Goal: Contribute content: Contribute content

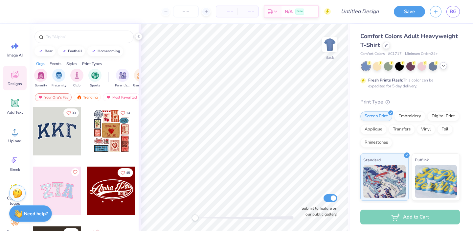
click at [445, 67] on icon at bounding box center [443, 65] width 5 height 5
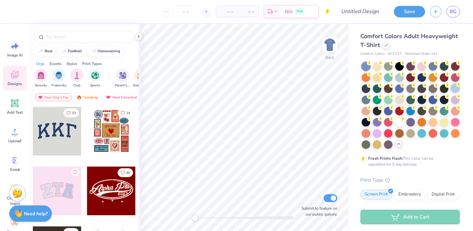
click at [451, 92] on div at bounding box center [455, 88] width 9 height 9
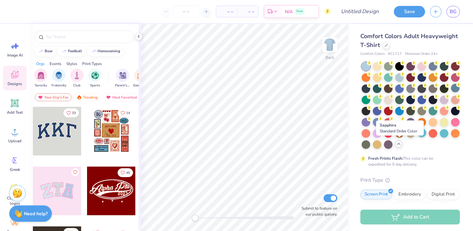
click at [418, 137] on div at bounding box center [422, 132] width 9 height 9
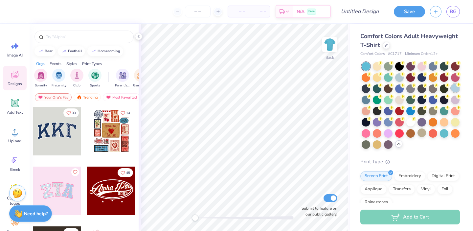
click at [451, 92] on div at bounding box center [455, 88] width 9 height 9
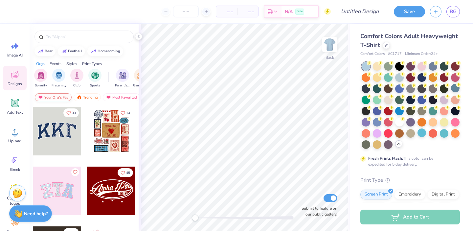
click at [59, 96] on div "Your Org's Fav" at bounding box center [53, 97] width 37 height 8
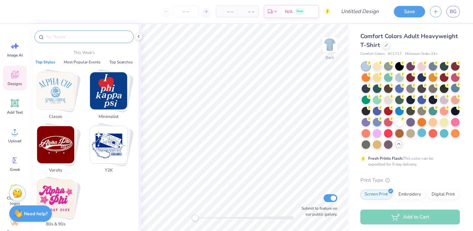
click at [57, 38] on input "text" at bounding box center [87, 37] width 84 height 7
click at [48, 91] on img "Stack Card Button Classic" at bounding box center [55, 90] width 37 height 37
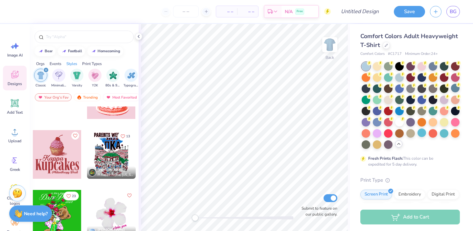
scroll to position [633, 0]
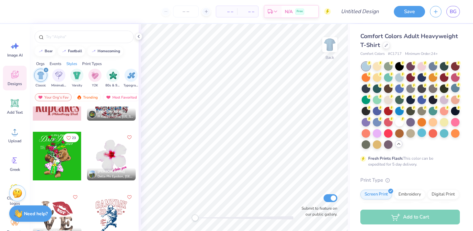
click at [51, 156] on div at bounding box center [57, 156] width 49 height 49
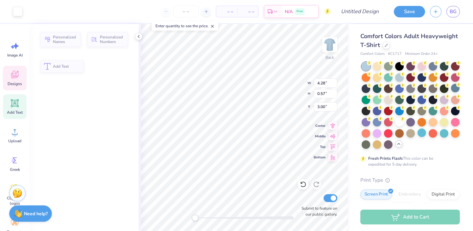
type input "4.28"
type input "0.57"
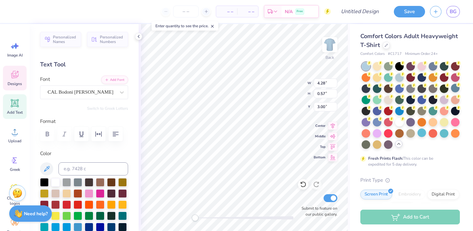
scroll to position [5, 2]
type textarea "ALPHA CHI"
type input "11.03"
type input "1.91"
type input "3.37"
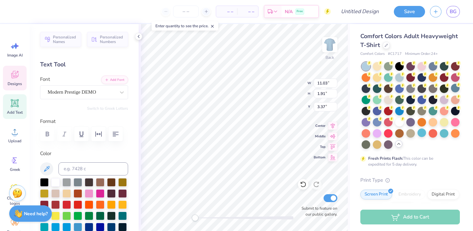
scroll to position [5, 2]
type textarea "D"
type textarea "Parent's Weekend"
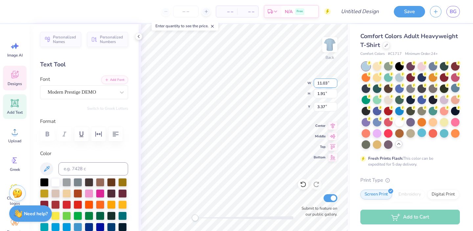
drag, startPoint x: 322, startPoint y: 83, endPoint x: 319, endPoint y: 106, distance: 23.8
click at [322, 83] on input "11.03" at bounding box center [326, 83] width 24 height 9
type textarea "2025"
type input "1.25"
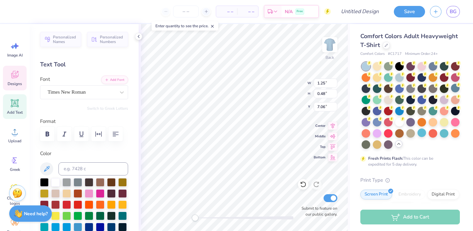
type input "0.48"
type input "7.06"
type textarea "1884"
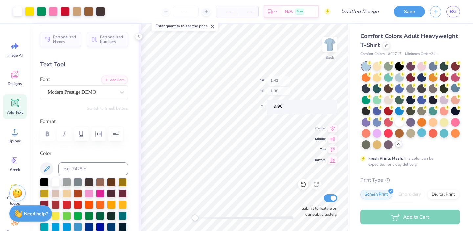
type input "14.17"
type input "1.68"
type input "3.57"
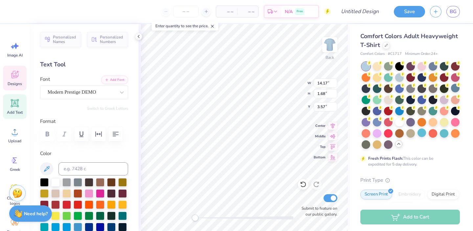
scroll to position [5, 1]
click at [304, 185] on icon at bounding box center [303, 184] width 7 height 7
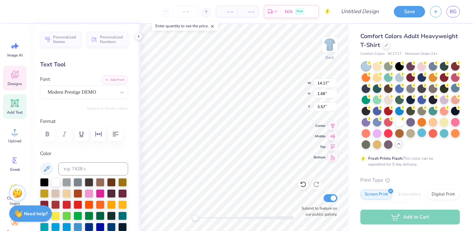
click at [304, 185] on icon at bounding box center [303, 184] width 7 height 7
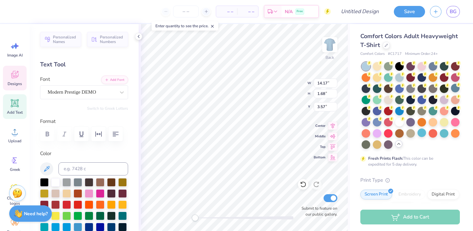
click at [304, 185] on icon at bounding box center [303, 184] width 7 height 7
click at [215, 26] on icon at bounding box center [212, 26] width 5 height 5
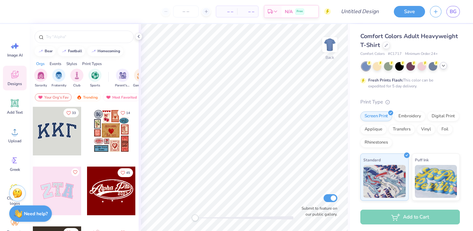
click at [444, 68] on div at bounding box center [443, 65] width 7 height 7
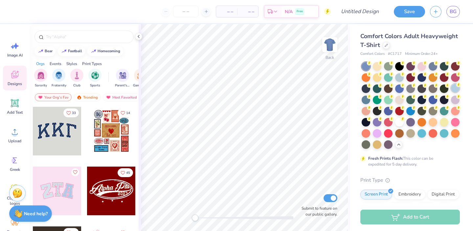
click at [451, 92] on div at bounding box center [455, 88] width 9 height 9
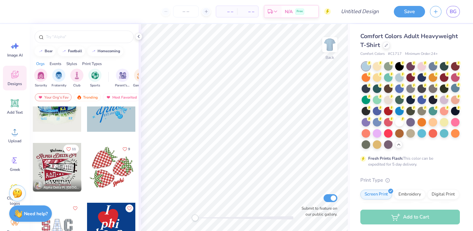
scroll to position [1041, 0]
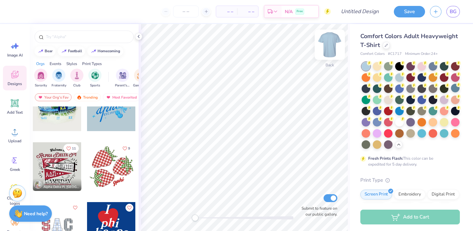
click at [331, 42] on img at bounding box center [330, 45] width 26 height 26
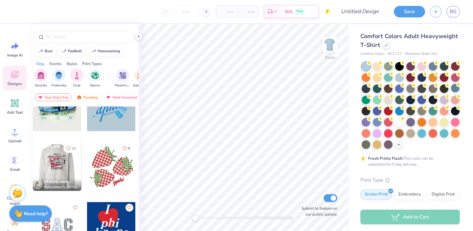
click at [33, 167] on div at bounding box center [8, 166] width 49 height 49
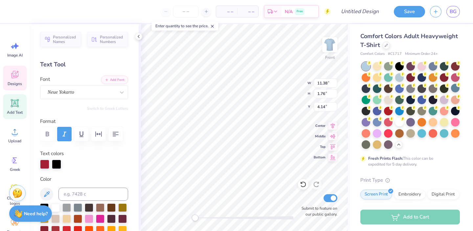
scroll to position [5, 3]
type textarea "Alpha Chi Omega"
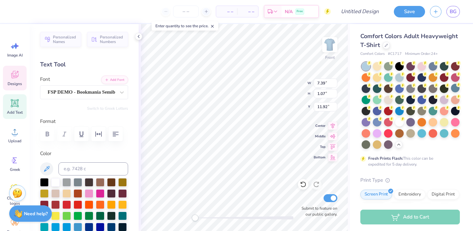
type input "7.39"
type input "1.07"
type input "11.92"
type textarea "PARENT"
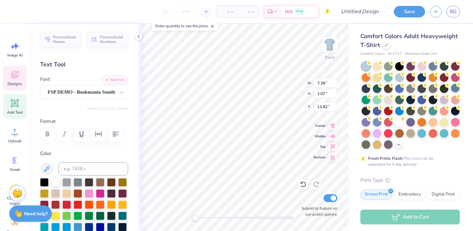
scroll to position [5, 1]
type input "7.43"
type input "0.39"
type input "13.20"
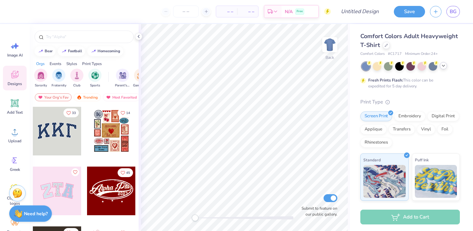
click at [443, 67] on icon at bounding box center [443, 65] width 5 height 5
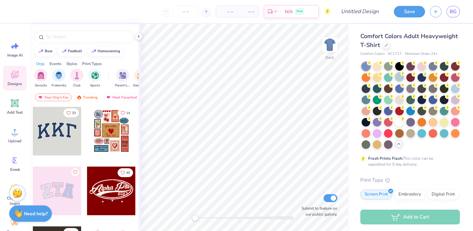
click at [404, 80] on div at bounding box center [399, 77] width 9 height 9
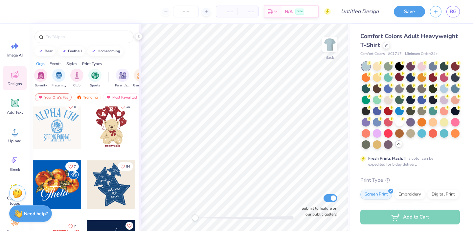
scroll to position [429, 0]
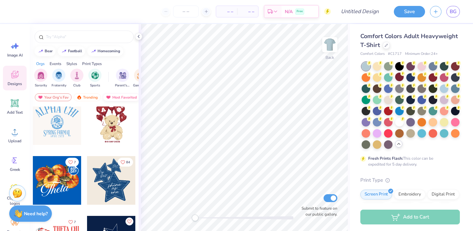
click at [109, 97] on img at bounding box center [108, 97] width 5 height 5
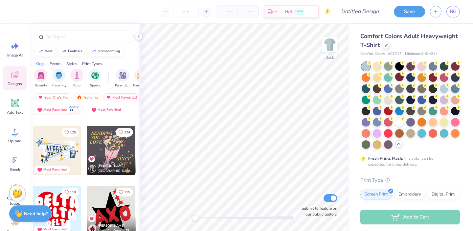
scroll to position [460, 0]
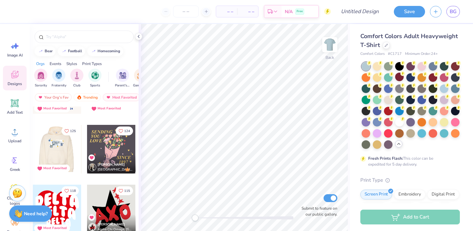
click at [33, 147] on div at bounding box center [8, 149] width 49 height 49
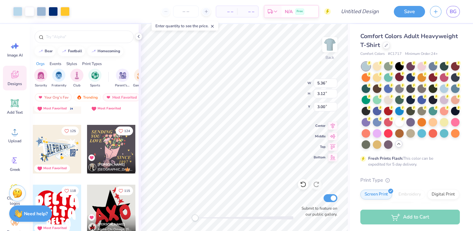
type input "5.36"
type input "3.12"
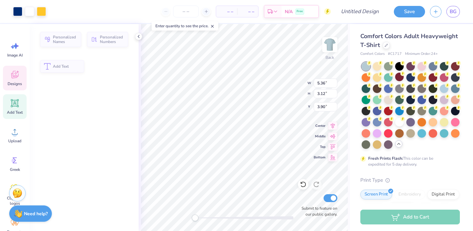
type input "2.60"
type input "1.42"
type input "3.90"
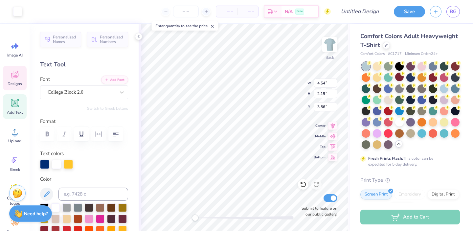
type input "12.01"
type input "5.80"
type input "3.51"
type input "4.54"
type input "2.19"
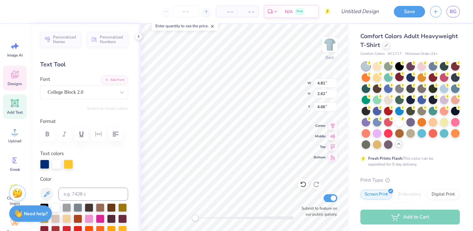
type textarea "ALPHA CHI"
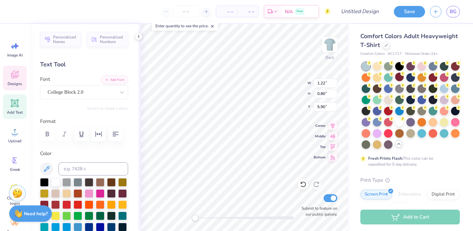
type input "1.22"
type input "0.80"
type input "5.90"
type textarea "PARENT'S"
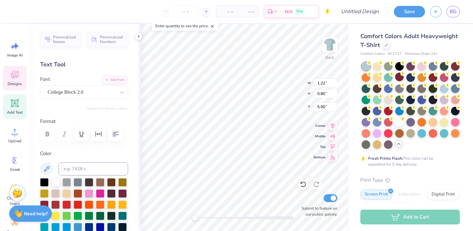
scroll to position [5, 2]
type input "0.72"
type input "6.80"
type textarea "WEEKEND"
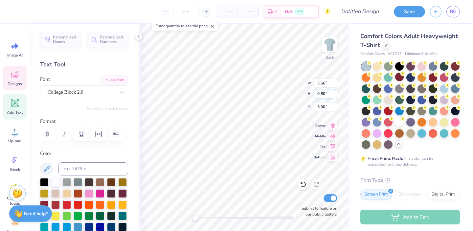
click at [281, 93] on div "Back W 3.66 3.66 " H 0.80 0.80 " Y 5.90 5.90 " Center Middle Top Bottom Submit …" at bounding box center [244, 127] width 211 height 207
type input "1.81"
type input "0.39"
type input "1.55"
type input "0.33"
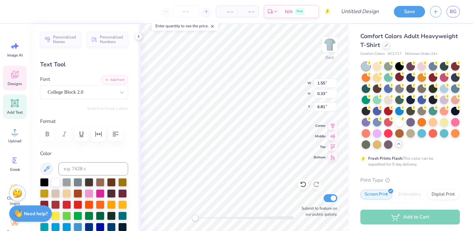
type input "4.84"
type input "2.62"
type input "4.66"
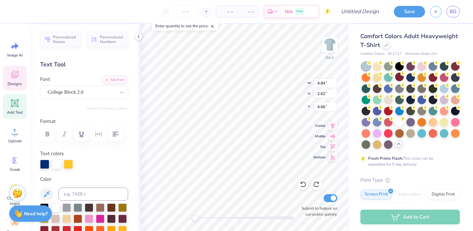
type input "1.55"
type input "0.33"
type input "6.81"
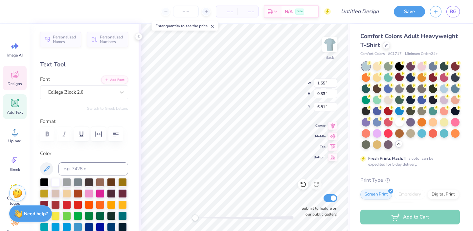
type input "8.89"
type input "4.06"
type input "3.95"
type input "1.81"
type input "0.39"
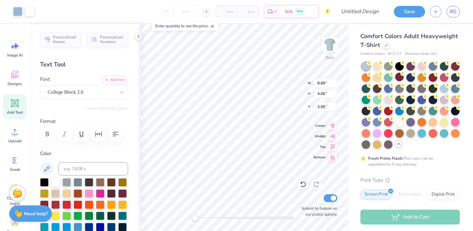
type input "5.97"
type input "4.35"
type input "0.95"
type input "13.11"
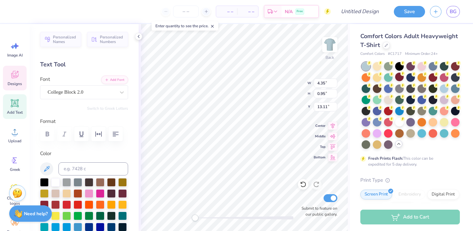
type textarea "PARENT'S"
type textarea "PARENTS"
type input "1.54"
type input "0.35"
type input "10.43"
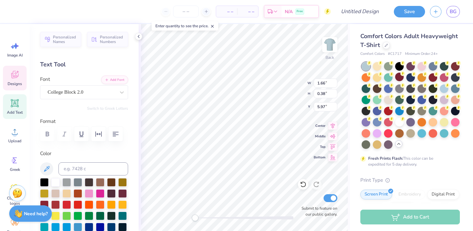
type input "1.66"
type input "0.38"
type input "1.74"
type input "0.37"
type input "6.61"
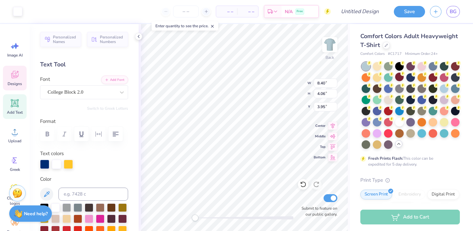
type input "6.34"
type input "3.06"
type input "4.94"
type input "8.40"
type input "4.06"
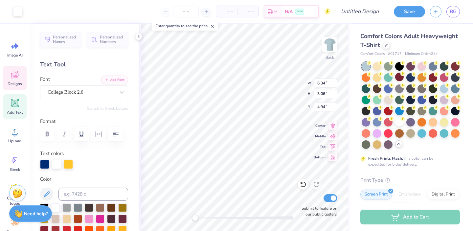
type input "3.95"
type input "4.84"
type input "2.62"
type input "4.66"
type input "7.47"
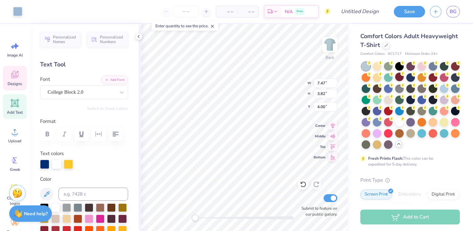
type input "3.82"
type input "4.00"
type input "2.45"
type input "5.21"
type input "3.03"
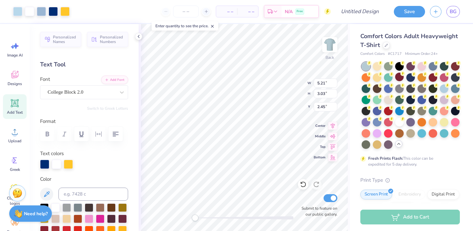
type input "4.37"
click at [7, 82] on div "Designs" at bounding box center [15, 78] width 24 height 25
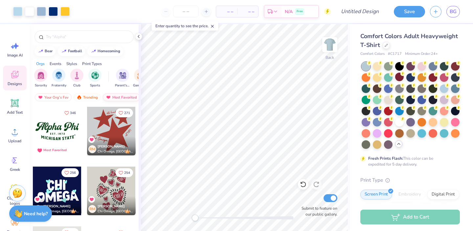
click at [108, 95] on img at bounding box center [108, 97] width 5 height 5
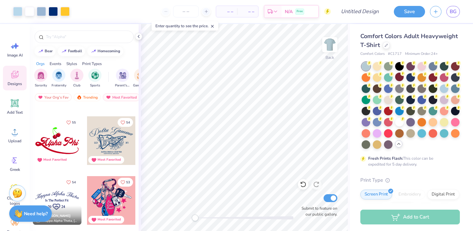
scroll to position [2263, 0]
click at [120, 125] on button "54" at bounding box center [125, 121] width 15 height 9
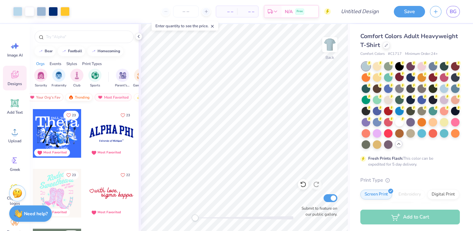
scroll to position [0, 13]
click at [77, 94] on div "Trending" at bounding box center [73, 97] width 27 height 8
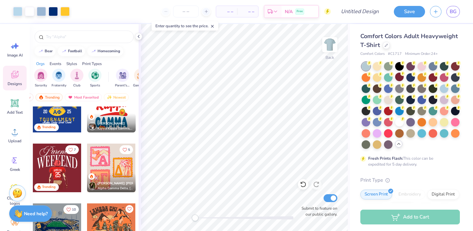
scroll to position [1971, 0]
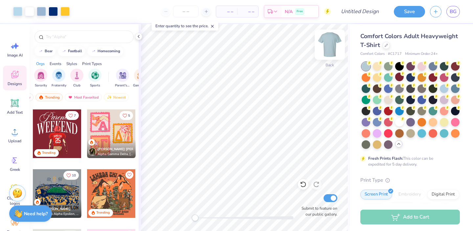
click at [332, 45] on img at bounding box center [330, 45] width 26 height 26
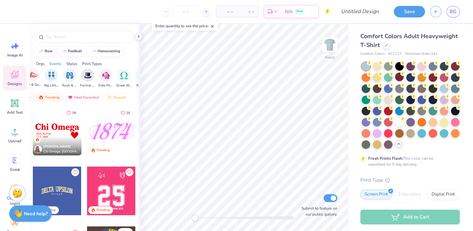
scroll to position [0, 144]
click at [70, 38] on input "text" at bounding box center [87, 37] width 84 height 7
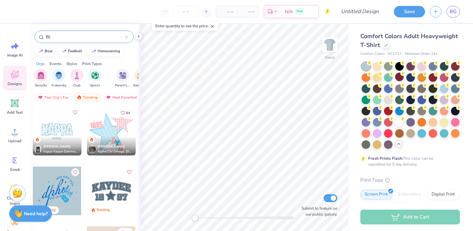
type input "B"
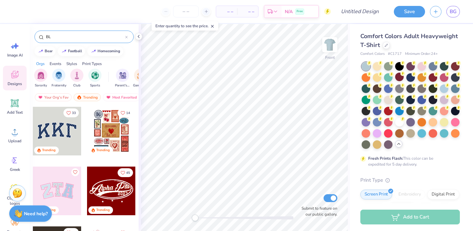
type input "B"
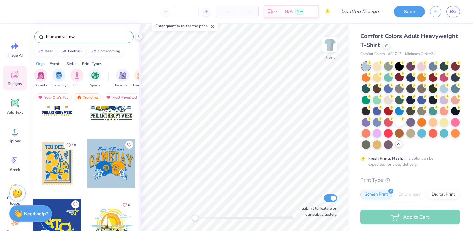
scroll to position [0, 0]
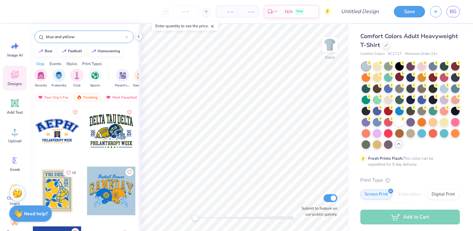
click at [68, 35] on input "blue and yellow" at bounding box center [85, 37] width 80 height 7
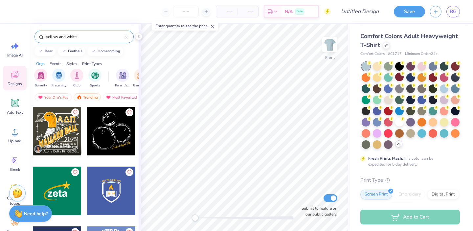
click at [111, 35] on input "yellow and white" at bounding box center [85, 37] width 80 height 7
drag, startPoint x: 111, startPoint y: 35, endPoint x: 67, endPoint y: 37, distance: 44.1
click at [67, 37] on input "yellow and white" at bounding box center [85, 37] width 80 height 7
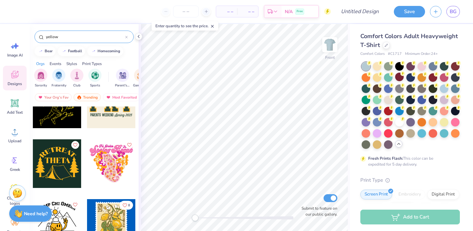
scroll to position [567, 0]
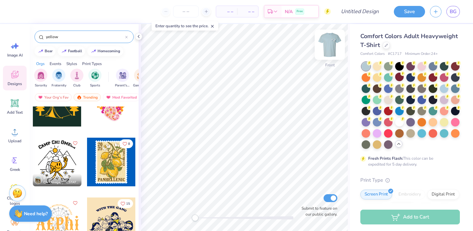
type input "yellow"
click at [334, 46] on img at bounding box center [330, 45] width 26 height 26
click at [328, 45] on img at bounding box center [330, 45] width 26 height 26
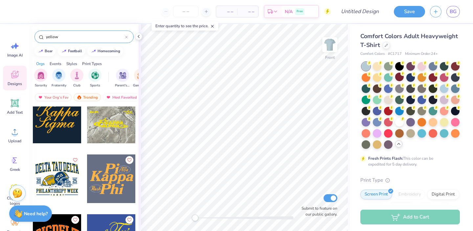
scroll to position [1508, 0]
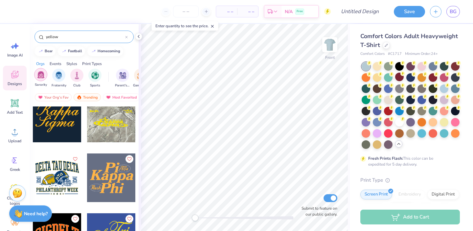
click at [36, 78] on div "filter for Sorority" at bounding box center [40, 74] width 13 height 13
click at [125, 37] on icon at bounding box center [126, 37] width 3 height 3
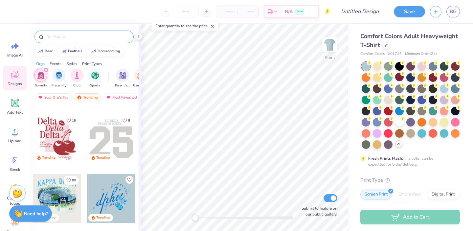
scroll to position [950, 0]
click at [99, 146] on div at bounding box center [111, 138] width 49 height 49
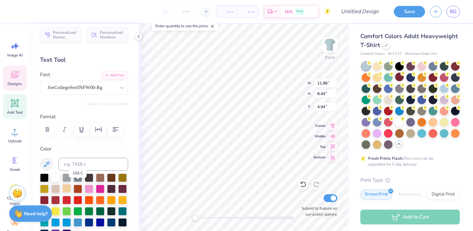
scroll to position [8, 0]
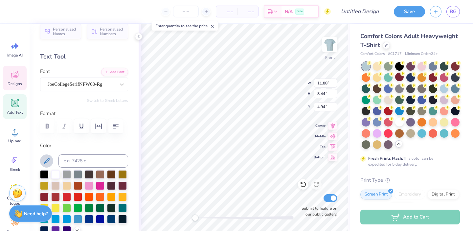
click at [46, 158] on icon at bounding box center [47, 161] width 8 height 8
click at [48, 160] on icon at bounding box center [47, 161] width 6 height 6
drag, startPoint x: 48, startPoint y: 160, endPoint x: 78, endPoint y: 165, distance: 30.4
click at [78, 165] on div at bounding box center [84, 160] width 88 height 13
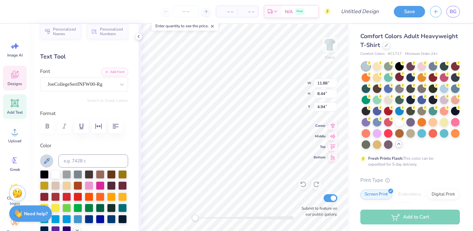
click at [46, 160] on icon at bounding box center [47, 161] width 8 height 8
click at [48, 160] on icon at bounding box center [47, 161] width 6 height 6
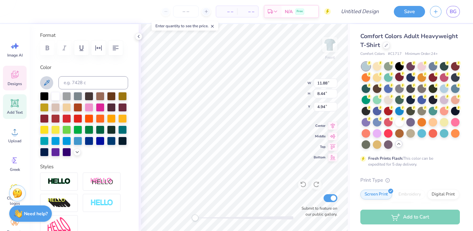
scroll to position [34, 0]
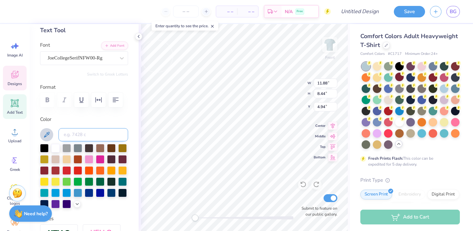
click at [90, 136] on input at bounding box center [93, 134] width 70 height 13
paste input "FFFFE0"
type input "FFFFE0"
click at [94, 133] on input "FFFFE0" at bounding box center [93, 134] width 70 height 13
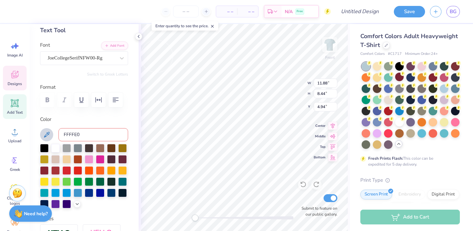
click at [94, 133] on input "FFFFE0" at bounding box center [93, 134] width 70 height 13
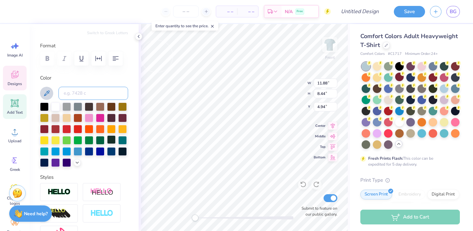
scroll to position [81, 0]
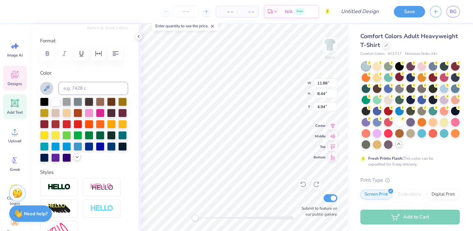
click at [75, 160] on icon at bounding box center [77, 156] width 5 height 5
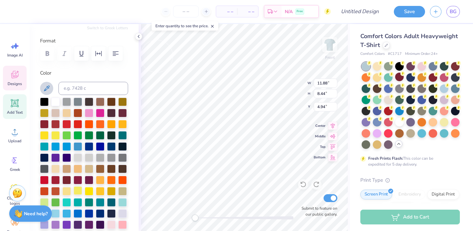
click at [82, 195] on div at bounding box center [78, 190] width 9 height 9
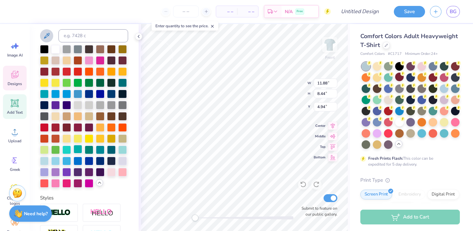
scroll to position [133, 0]
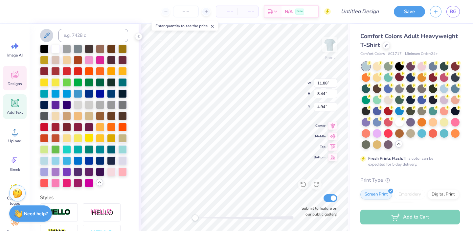
click at [93, 142] on div at bounding box center [89, 137] width 9 height 9
click at [82, 142] on div at bounding box center [78, 137] width 9 height 9
click at [60, 81] on div at bounding box center [55, 82] width 9 height 9
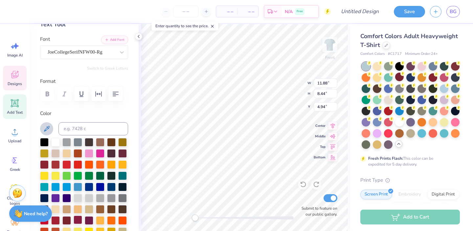
scroll to position [0, 0]
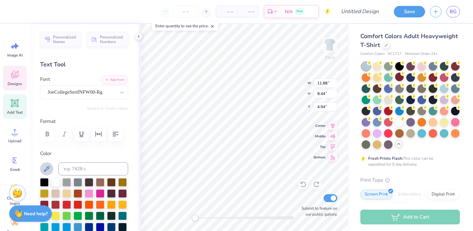
click at [44, 168] on icon at bounding box center [47, 169] width 8 height 8
drag, startPoint x: 45, startPoint y: 168, endPoint x: 127, endPoint y: 150, distance: 84.2
click at [128, 150] on div "Personalized Names Personalized Numbers Text Tool Add Font Font JoeCollegeSerif…" at bounding box center [84, 127] width 109 height 207
click at [13, 77] on icon at bounding box center [15, 75] width 6 height 5
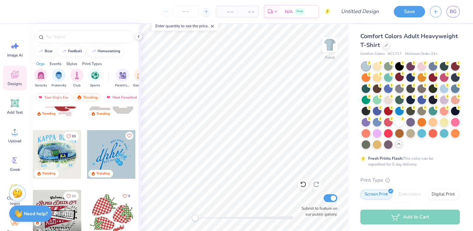
scroll to position [1003, 0]
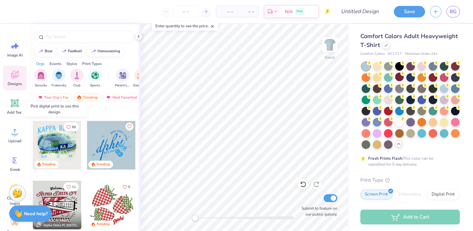
click at [57, 144] on div at bounding box center [57, 145] width 49 height 49
click at [52, 146] on div at bounding box center [57, 145] width 49 height 49
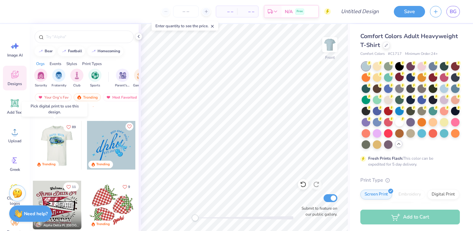
click at [54, 146] on div at bounding box center [57, 145] width 49 height 49
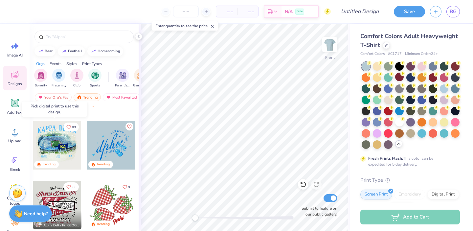
click at [52, 143] on div at bounding box center [57, 145] width 49 height 49
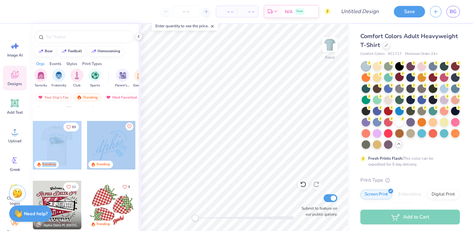
drag, startPoint x: 52, startPoint y: 143, endPoint x: 111, endPoint y: 136, distance: 59.3
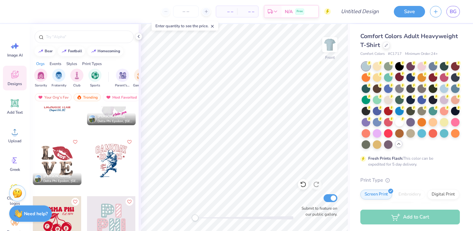
scroll to position [4475, 0]
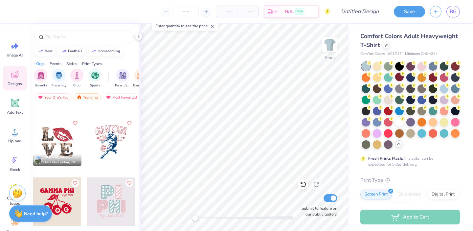
click at [104, 145] on div at bounding box center [111, 142] width 49 height 49
type input "3.22"
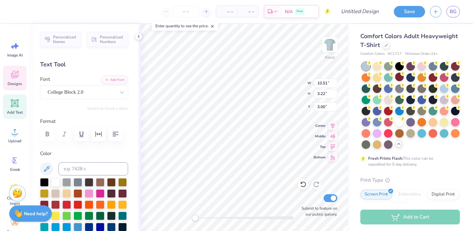
scroll to position [5, 1]
type input "10.08"
type input "11.01"
type input "3.01"
type input "10.51"
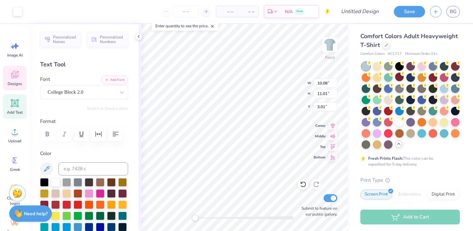
type input "3.22"
type input "3.00"
type textarea "G"
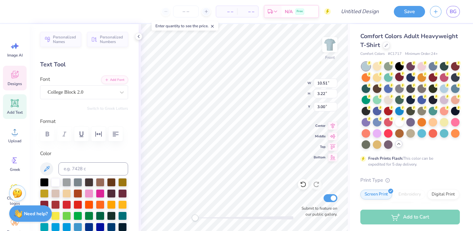
type textarea "Parent's weekend"
click at [72, 95] on div "College Block 2.0" at bounding box center [81, 92] width 69 height 10
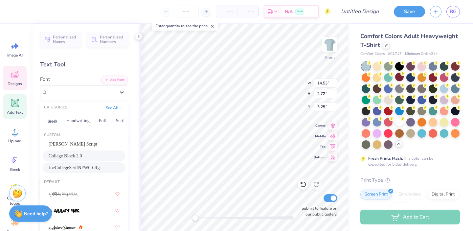
click at [75, 172] on div "JoeCollegeSerifNFW00-Rg" at bounding box center [84, 167] width 83 height 11
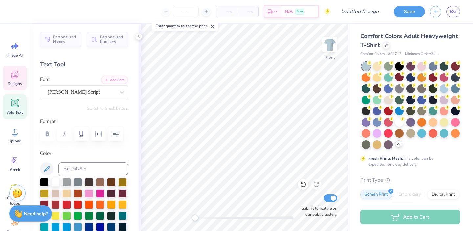
click at [13, 82] on span "Designs" at bounding box center [15, 83] width 14 height 5
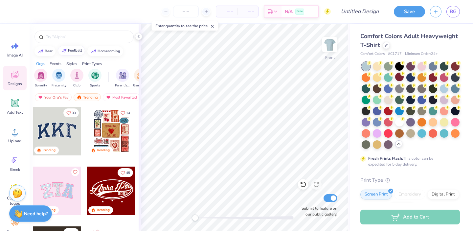
click at [73, 50] on div "football" at bounding box center [75, 51] width 14 height 4
type input "football"
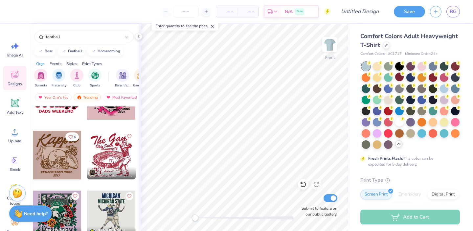
scroll to position [1298, 0]
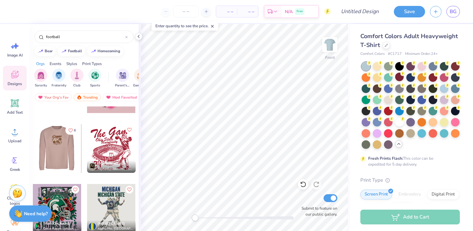
click at [33, 158] on div at bounding box center [8, 148] width 49 height 49
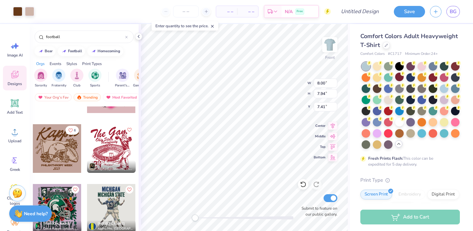
type input "8.00"
type input "7.94"
type input "7.41"
type input "11.02"
type input "10.89"
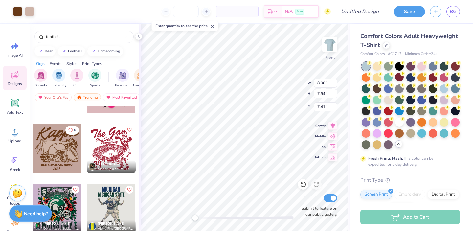
type input "8.30"
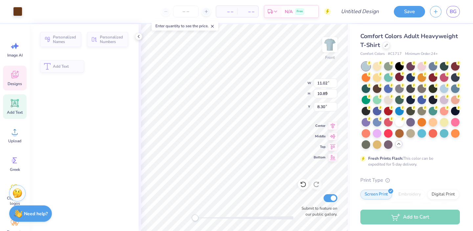
type input "10.56"
type input "3.54"
type input "4.76"
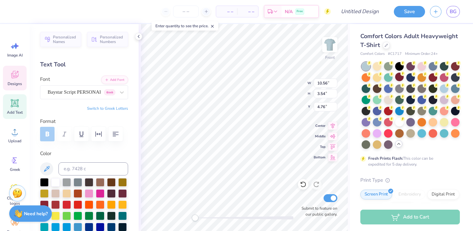
scroll to position [5, 1]
type textarea "K"
type textarea "Alpha Chi"
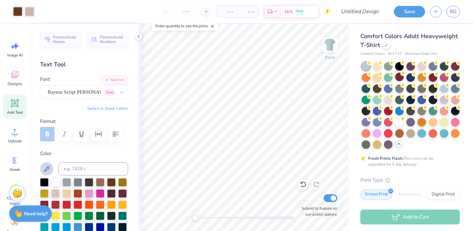
click at [47, 166] on icon at bounding box center [47, 169] width 8 height 8
click at [301, 185] on icon at bounding box center [303, 184] width 7 height 7
click at [45, 167] on icon at bounding box center [47, 169] width 8 height 8
click at [106, 156] on label "Color" at bounding box center [84, 154] width 88 height 8
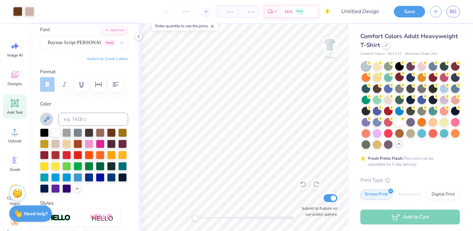
click at [47, 118] on icon at bounding box center [47, 119] width 6 height 6
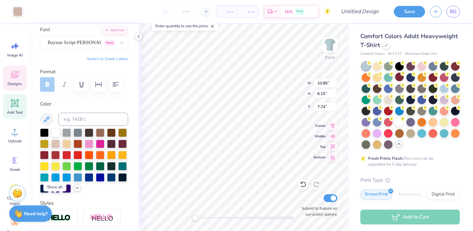
click at [75, 191] on icon at bounding box center [77, 187] width 5 height 5
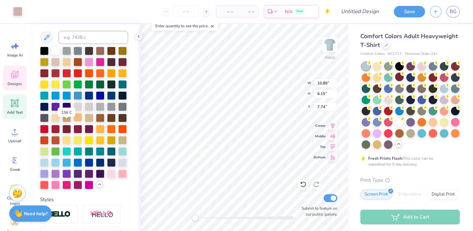
scroll to position [135, 0]
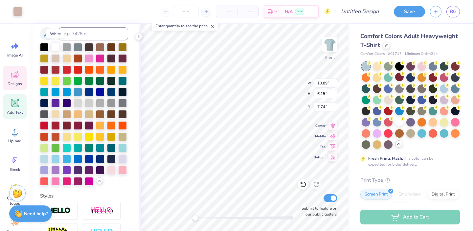
click at [56, 46] on div at bounding box center [55, 46] width 9 height 9
click at [56, 45] on div at bounding box center [55, 46] width 9 height 9
type input "14.53"
type input "4.47"
type input "4.19"
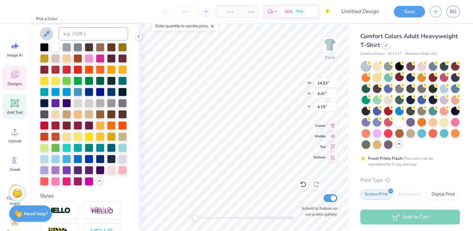
click at [44, 31] on icon at bounding box center [47, 34] width 8 height 8
click at [45, 33] on icon at bounding box center [47, 34] width 8 height 8
click at [96, 107] on div at bounding box center [100, 102] width 9 height 9
click at [108, 43] on div at bounding box center [111, 46] width 9 height 9
click at [72, 81] on div at bounding box center [84, 114] width 88 height 143
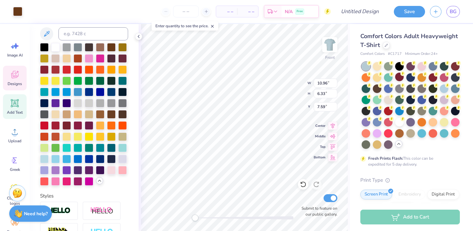
type input "14.53"
type input "4.47"
type input "4.19"
type input "10.96"
type input "6.33"
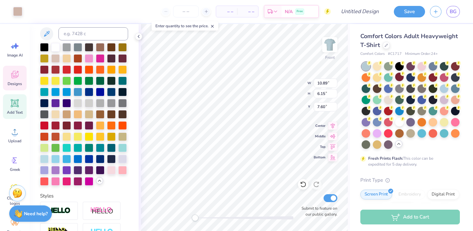
type input "7.59"
type input "10.89"
type input "6.15"
type input "7.60"
click at [60, 81] on div at bounding box center [55, 80] width 9 height 9
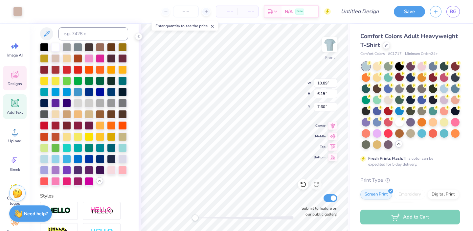
type input "10.96"
type input "6.33"
type input "7.59"
click at [11, 81] on div "Designs" at bounding box center [15, 78] width 24 height 25
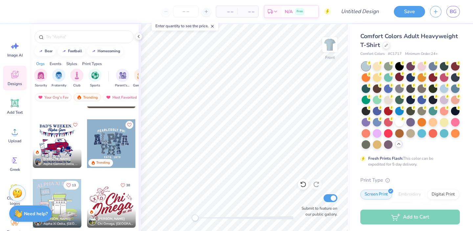
scroll to position [1603, 0]
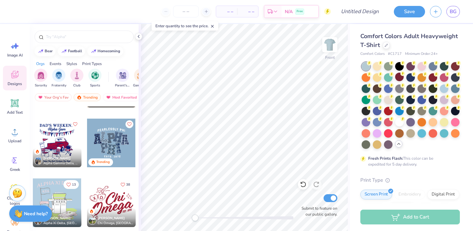
click at [47, 146] on div at bounding box center [57, 143] width 49 height 49
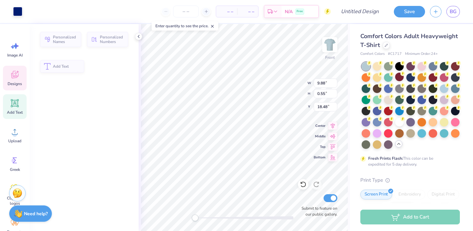
type input "9.88"
type input "0.55"
type input "18.48"
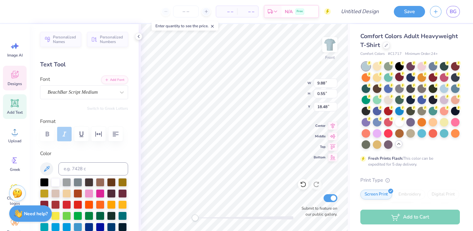
scroll to position [5, 2]
type input "12.31"
type input "1.02"
type input "5.43"
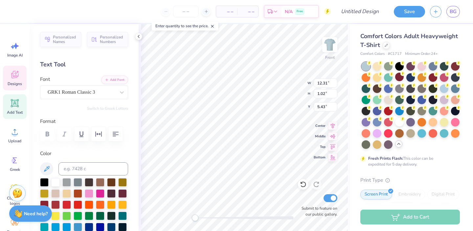
type textarea "parent's weekend"
type input "6.46"
type input "1.60"
type input "6.73"
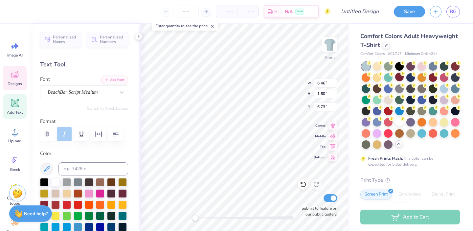
type textarea "Alpha Chi"
type input "0.22"
type input "0.45"
type input "8.48"
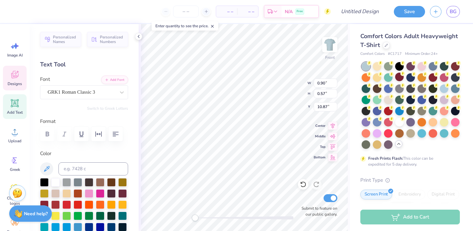
type textarea "A"
click at [13, 164] on icon at bounding box center [15, 160] width 10 height 10
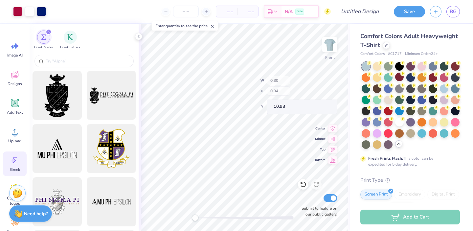
type input "0.30"
type input "0.34"
type input "10.98"
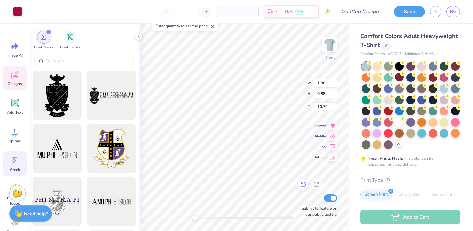
click at [303, 184] on icon at bounding box center [303, 184] width 7 height 7
click at [318, 185] on icon at bounding box center [316, 184] width 7 height 7
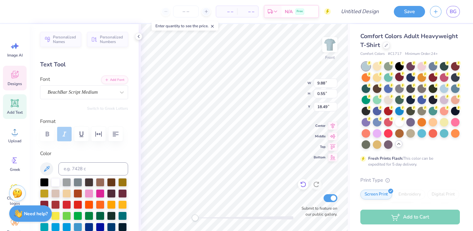
scroll to position [5, 3]
type textarea "T"
type textarea "College Park, Maryland"
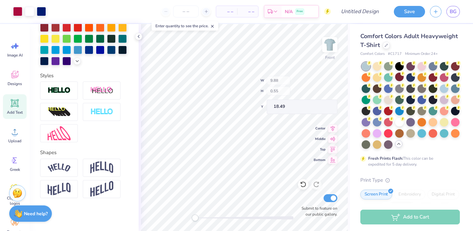
scroll to position [0, 0]
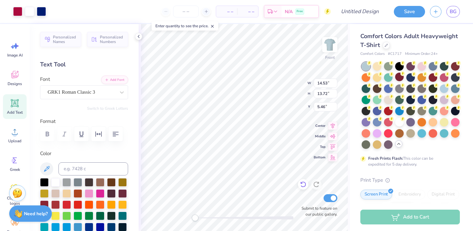
type input "13.01"
type input "12.29"
type input "6.89"
click at [324, 217] on div "Front Submit to feature on our public gallery." at bounding box center [244, 127] width 211 height 207
type input "5.81"
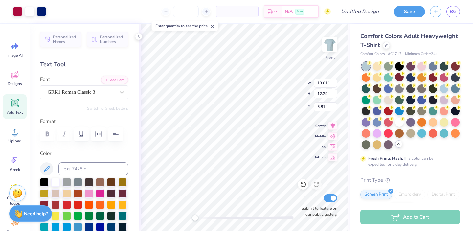
type input "5.15"
click at [335, 43] on img at bounding box center [330, 45] width 26 height 26
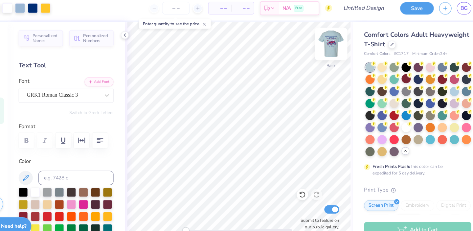
click at [332, 46] on img at bounding box center [330, 45] width 26 height 26
click at [140, 36] on icon at bounding box center [138, 36] width 5 height 5
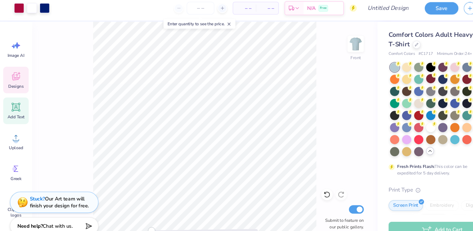
click at [12, 80] on div "Designs" at bounding box center [15, 78] width 24 height 25
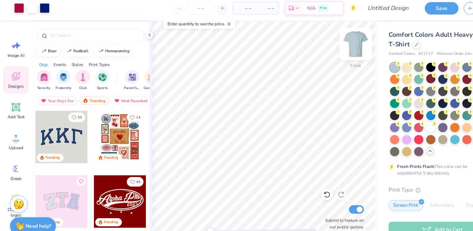
click at [330, 45] on img at bounding box center [330, 45] width 26 height 26
click at [330, 45] on img at bounding box center [329, 44] width 13 height 13
type input "13.01"
type input "12.29"
type input "5.15"
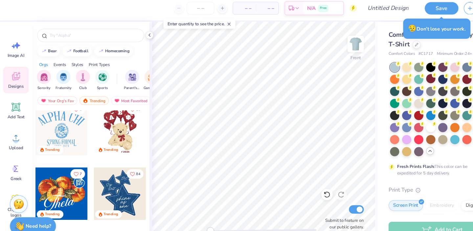
scroll to position [426, 0]
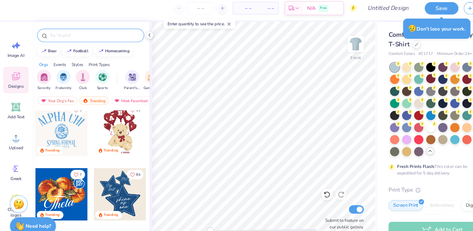
click at [67, 38] on input "text" at bounding box center [87, 37] width 84 height 7
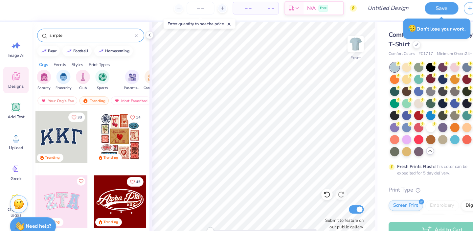
type input "simple"
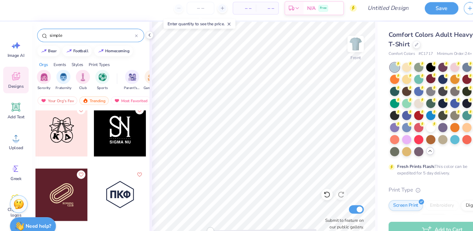
scroll to position [2662, 0]
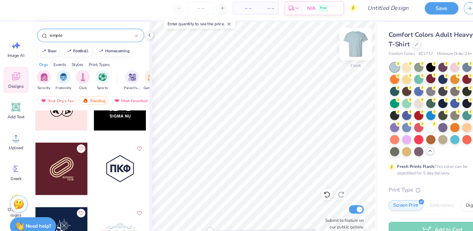
click at [331, 49] on img at bounding box center [330, 45] width 26 height 26
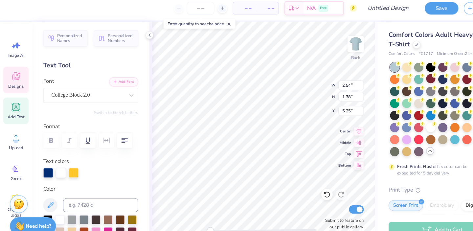
click at [121, 114] on div "Personalized Names Personalized Numbers Text Tool Add Font Font College Block 2…" at bounding box center [84, 127] width 109 height 207
click at [12, 86] on span "Designs" at bounding box center [15, 83] width 14 height 5
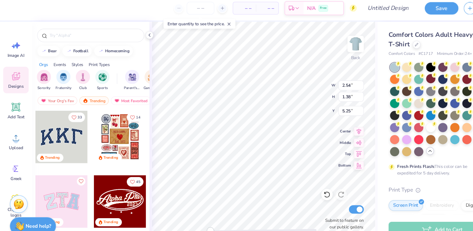
click at [77, 63] on div "Styles" at bounding box center [71, 64] width 11 height 6
click at [37, 76] on img "filter for Classic" at bounding box center [41, 75] width 8 height 8
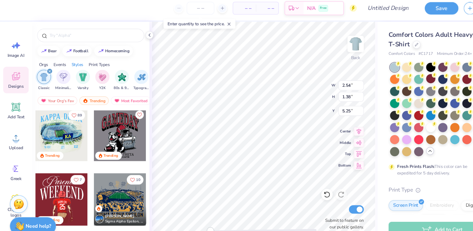
scroll to position [5, 1]
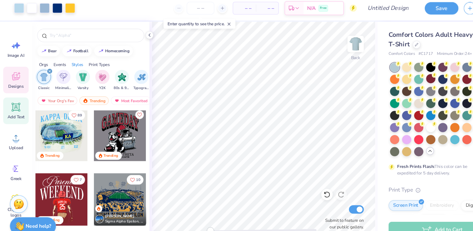
click at [7, 113] on span "Add Text" at bounding box center [15, 112] width 16 height 5
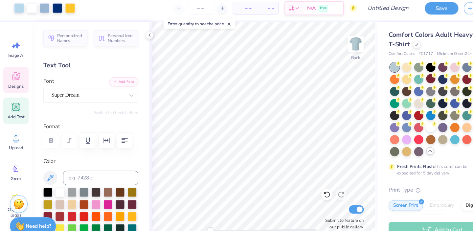
click at [13, 79] on icon at bounding box center [15, 75] width 10 height 10
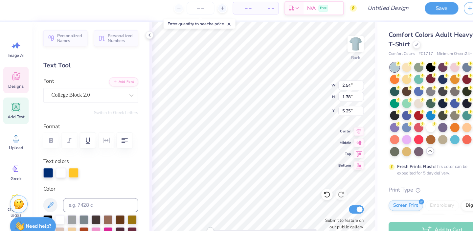
scroll to position [5, 1]
click at [70, 98] on div "College Block 2.0" at bounding box center [84, 92] width 88 height 14
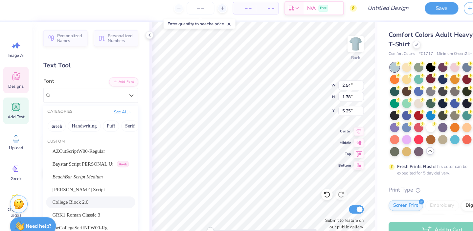
click at [66, 76] on div "Font option College Block 2.0 selected, 5 of 319. 319 results available. Use Up…" at bounding box center [84, 88] width 88 height 24
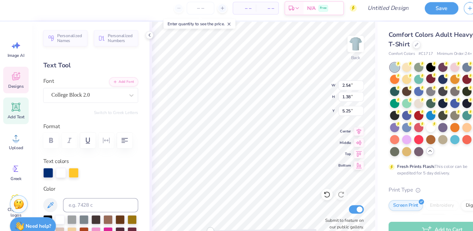
click at [14, 77] on icon at bounding box center [15, 75] width 6 height 5
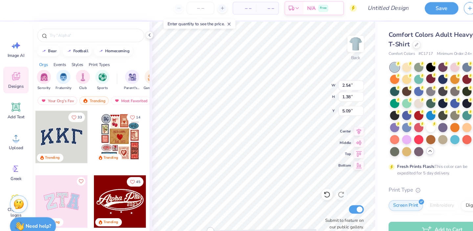
type input "5.09"
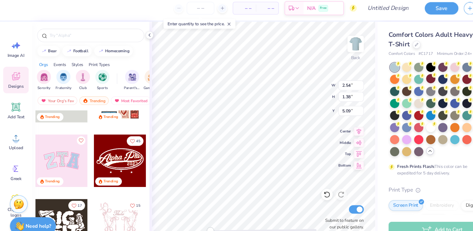
scroll to position [130, 0]
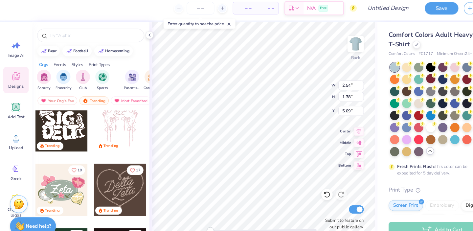
click at [73, 63] on div "Styles" at bounding box center [71, 64] width 11 height 6
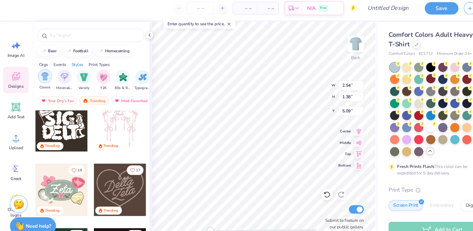
scroll to position [0, 344]
click at [61, 79] on div "filter for Minimalist" at bounding box center [58, 74] width 13 height 13
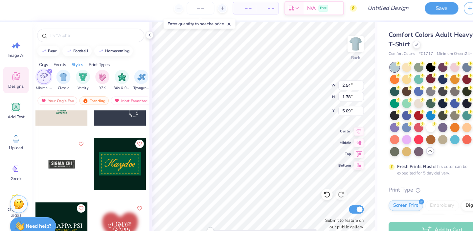
scroll to position [699, 0]
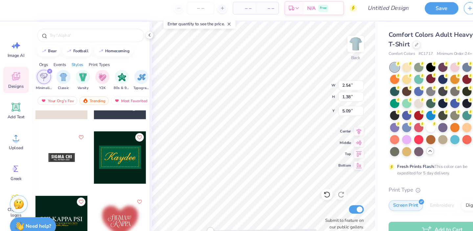
click at [45, 71] on icon "filter for Minimalist" at bounding box center [46, 70] width 2 height 2
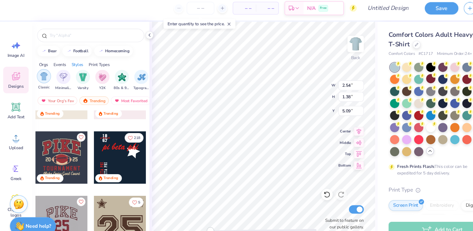
click at [39, 73] on img "filter for Classic" at bounding box center [41, 75] width 8 height 8
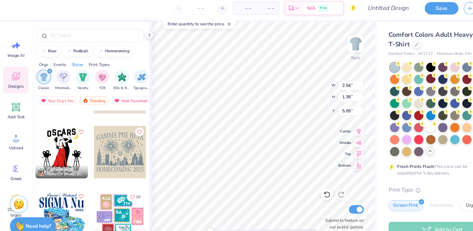
scroll to position [855, 0]
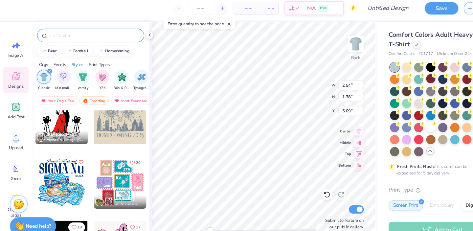
click at [69, 37] on input "text" at bounding box center [87, 37] width 84 height 7
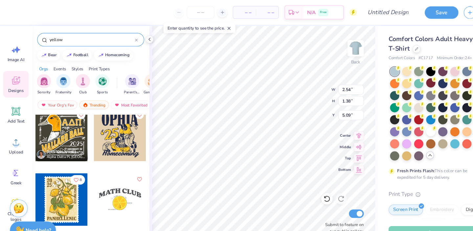
scroll to position [0, 0]
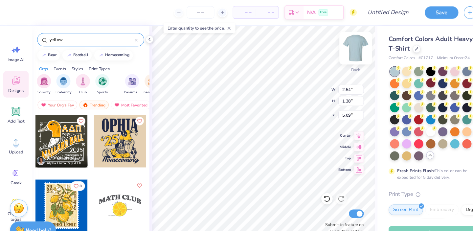
type input "yellow"
click at [333, 46] on img at bounding box center [330, 45] width 26 height 26
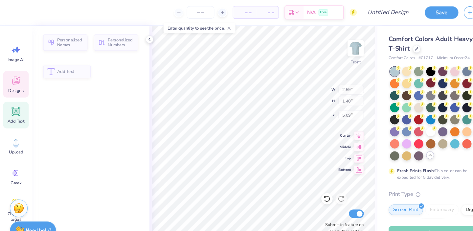
type input "2.59"
type input "1.40"
type input "7.51"
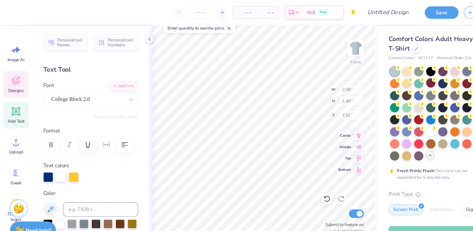
click at [10, 74] on icon at bounding box center [15, 75] width 10 height 10
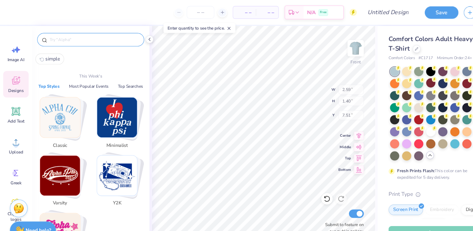
click at [52, 39] on input "text" at bounding box center [87, 37] width 84 height 7
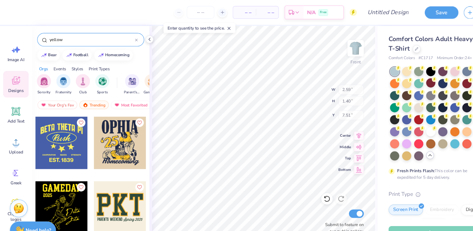
scroll to position [418, 0]
type input "yellow"
click at [50, 131] on div at bounding box center [57, 132] width 49 height 49
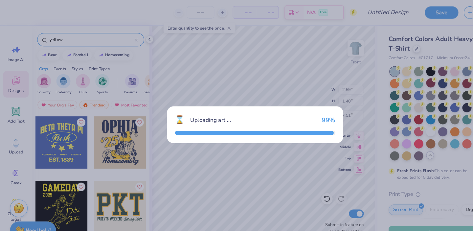
type input "12.50"
type input "11.50"
type input "3.00"
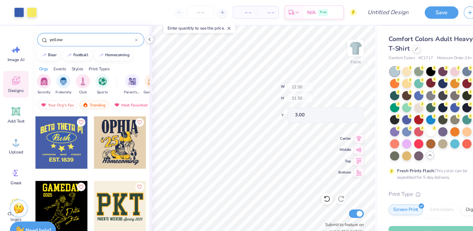
type input "3.25"
type input "6.69"
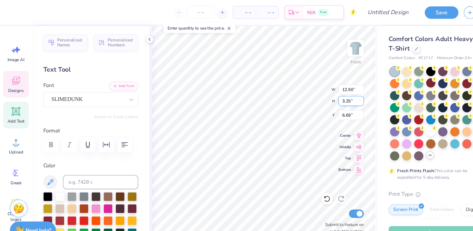
click at [285, 90] on div "Front W 12.50 12.50 " H 3.25 3.25 " Y 6.69 6.69 " Center Middle Top Bottom Subm…" at bounding box center [244, 127] width 211 height 207
type textarea "B"
type textarea "Alpha Chi omega"
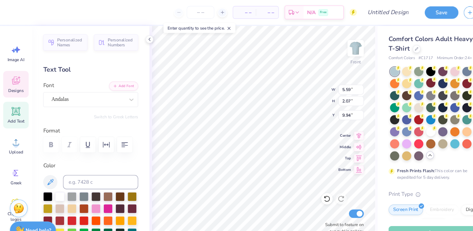
scroll to position [5, 1]
type textarea "p"
type textarea "Parent’s Weekend"
type input "10.53"
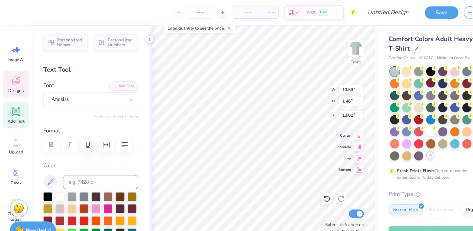
type input "1.46"
type input "8.76"
type input "1.22"
type input "7.34"
type input "1.02"
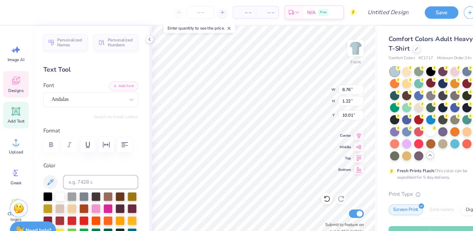
type input "10.36"
type input "7.88"
type input "1.09"
type input "10.01"
type input "8.69"
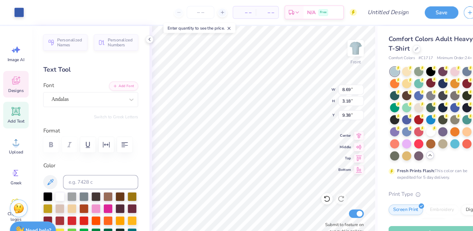
type input "3.18"
type input "9.38"
click at [303, 185] on icon at bounding box center [303, 184] width 7 height 7
type input "8.69"
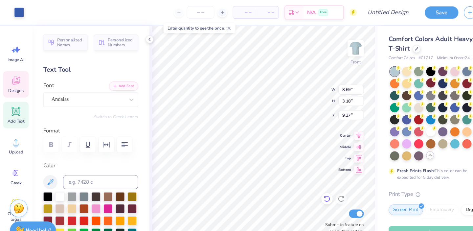
type input "3.18"
type input "9.37"
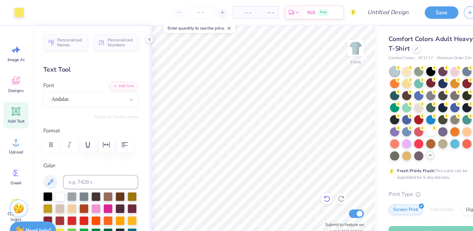
click at [300, 183] on div at bounding box center [303, 184] width 11 height 11
click at [303, 183] on icon at bounding box center [303, 184] width 7 height 7
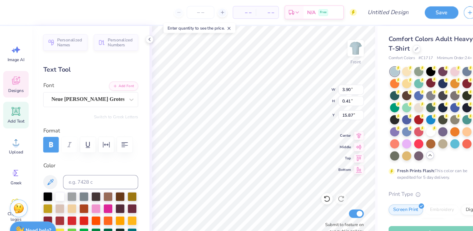
scroll to position [5, 1]
type input "2.89"
type textarea "STNGTH"
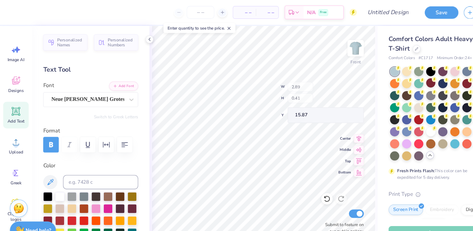
type input "2.17"
type textarea "COLLEGE PARK, MARYLAND"
type input "7.16"
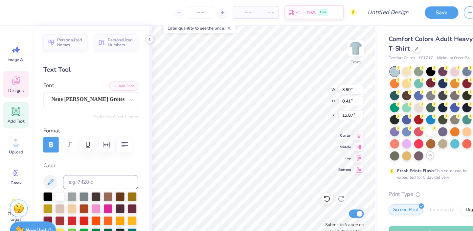
type input "1.23"
type input "16.96"
type textarea "EST. 1884"
click at [83, 89] on div "Neue Haas Grotesk Display Pro" at bounding box center [81, 92] width 69 height 10
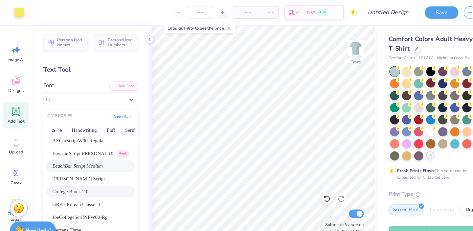
scroll to position [26, 0]
click at [82, 178] on span "College Block 2.0" at bounding box center [66, 177] width 34 height 7
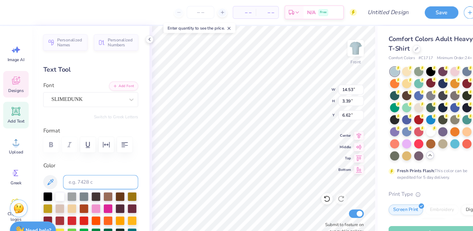
scroll to position [5, 1]
click at [75, 91] on div "SLIMEDUNK" at bounding box center [81, 92] width 69 height 10
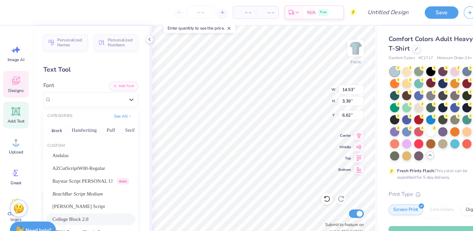
click at [70, 206] on span "College Block 2.0" at bounding box center [66, 203] width 34 height 7
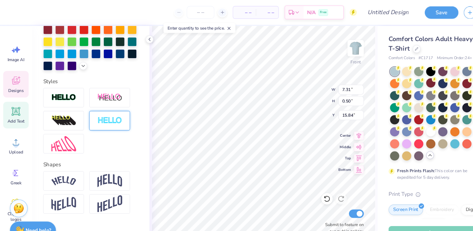
scroll to position [0, 0]
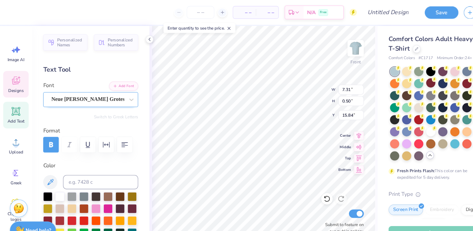
click at [72, 92] on div "Neue Haas Grotesk Display Pro" at bounding box center [81, 92] width 69 height 10
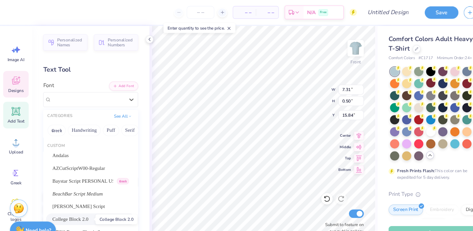
click at [75, 200] on span "College Block 2.0" at bounding box center [66, 203] width 34 height 7
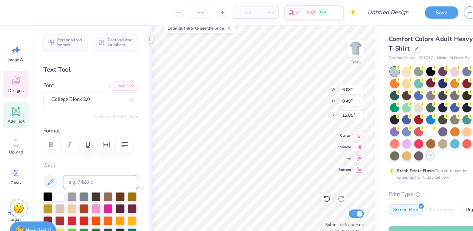
scroll to position [5, 3]
type textarea "COLLEGE PARK, MARYLAND"
click at [302, 184] on icon at bounding box center [303, 184] width 7 height 7
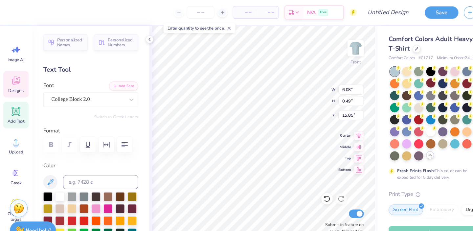
click at [150, 22] on div "Enter quantity to see the price." at bounding box center [185, 25] width 71 height 13
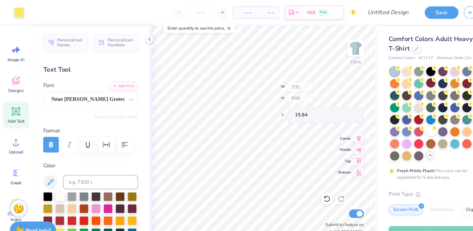
type input "7.31"
type input "0.50"
type input "15.84"
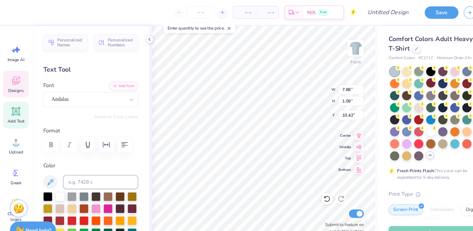
scroll to position [5, 1]
click at [77, 95] on div "Andalas" at bounding box center [81, 92] width 69 height 10
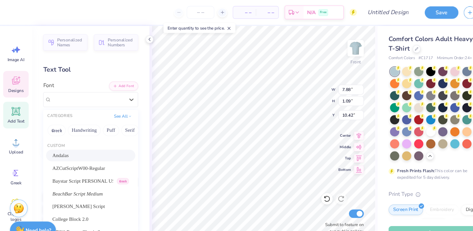
scroll to position [5, 1]
click at [71, 203] on span "College Block 2.0" at bounding box center [66, 203] width 34 height 7
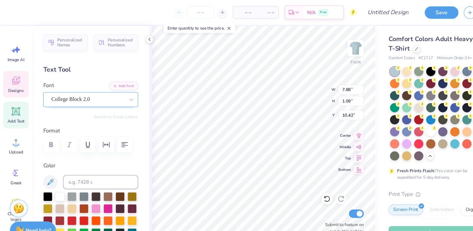
click at [63, 96] on div "College Block 2.0" at bounding box center [81, 92] width 69 height 10
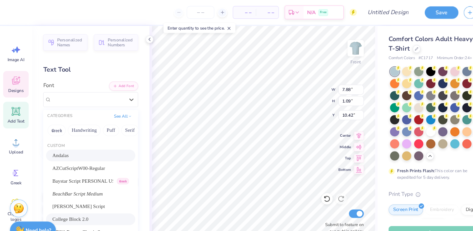
click at [63, 149] on div "Andalas" at bounding box center [84, 144] width 83 height 11
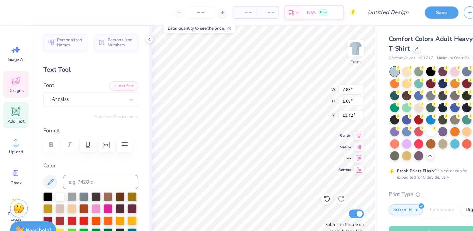
click at [83, 115] on div "Personalized Names Personalized Numbers Text Tool Add Font Font Andalas Switch …" at bounding box center [84, 127] width 109 height 207
click at [87, 90] on div "SLIMEDUNK" at bounding box center [81, 92] width 69 height 10
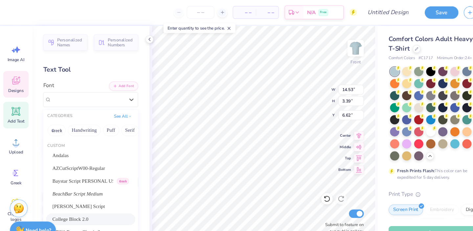
click at [76, 205] on span "College Block 2.0" at bounding box center [66, 203] width 34 height 7
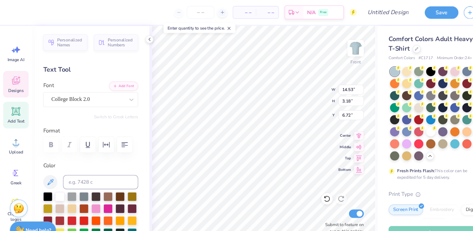
type input "7.88"
type input "1.09"
type input "10.42"
click at [303, 181] on icon at bounding box center [303, 184] width 7 height 7
click at [302, 185] on icon at bounding box center [303, 184] width 7 height 7
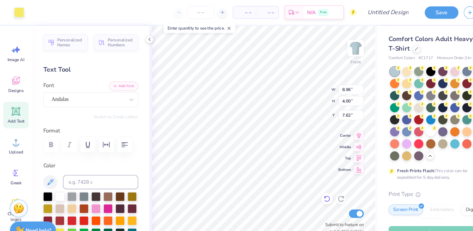
click at [302, 185] on icon at bounding box center [303, 184] width 7 height 7
type input "8.70"
click at [303, 185] on icon at bounding box center [303, 184] width 7 height 7
type input "3.46"
type input "9.24"
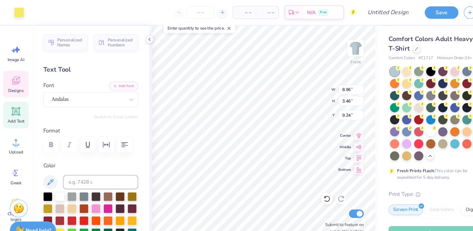
type input "7.88"
type input "1.09"
type input "10.42"
type input "8.96"
type input "3.46"
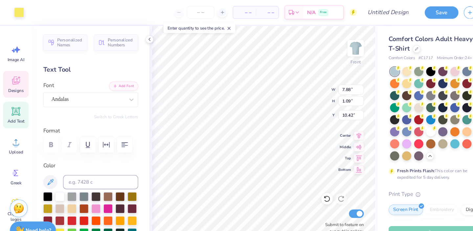
type input "9.24"
type input "7.51"
click at [303, 184] on icon at bounding box center [303, 184] width 7 height 7
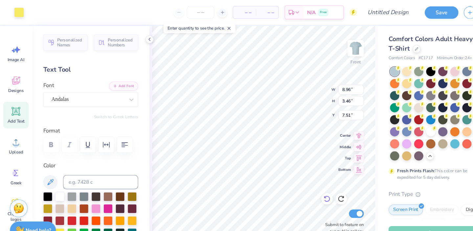
type input "3.46"
type input "7.19"
type input "2.29"
type input "2.12"
type input "13.24"
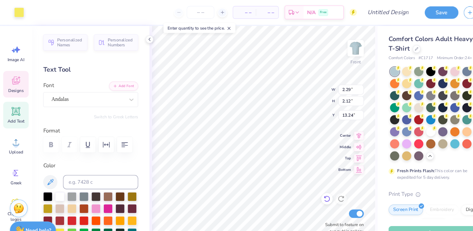
type input "1.71"
type input "1.64"
type input "12.62"
type input "2.11"
type input "2.08"
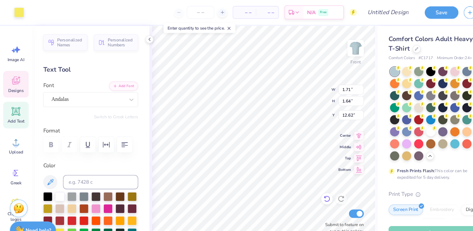
type input "12.55"
type input "6.14"
type input "1.46"
type input "16.85"
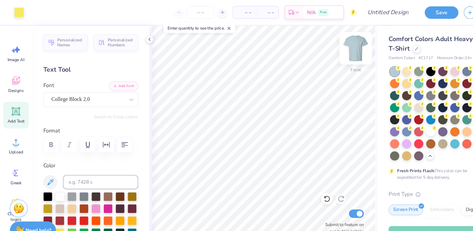
click at [326, 45] on img at bounding box center [330, 45] width 26 height 26
click at [326, 45] on img at bounding box center [329, 44] width 13 height 13
click at [327, 44] on img at bounding box center [330, 45] width 26 height 26
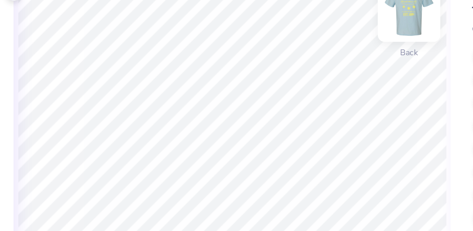
click at [330, 47] on img at bounding box center [330, 45] width 26 height 26
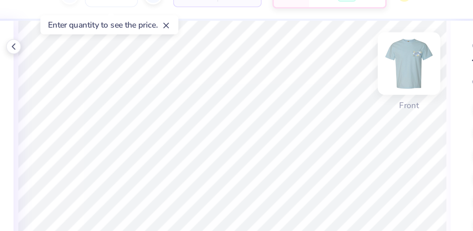
click at [332, 44] on img at bounding box center [330, 45] width 26 height 26
click at [332, 37] on img at bounding box center [330, 45] width 26 height 26
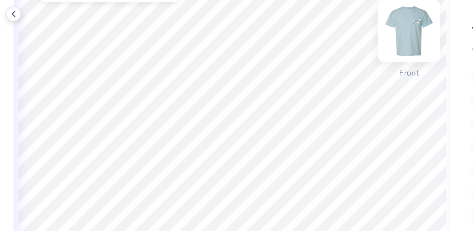
click at [328, 48] on img at bounding box center [330, 45] width 26 height 26
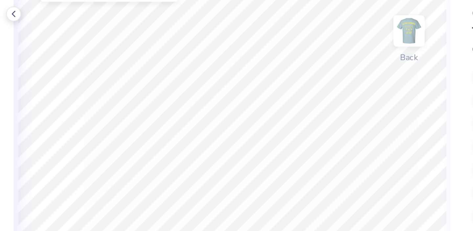
click at [331, 41] on img at bounding box center [329, 44] width 13 height 13
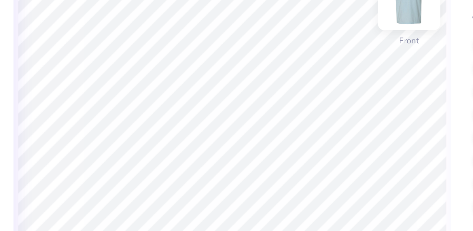
click at [331, 53] on img at bounding box center [330, 45] width 26 height 26
click at [330, 50] on img at bounding box center [330, 45] width 26 height 26
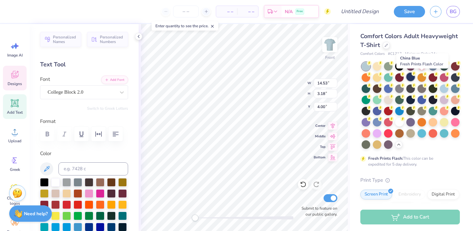
click at [415, 77] on div at bounding box center [410, 77] width 9 height 9
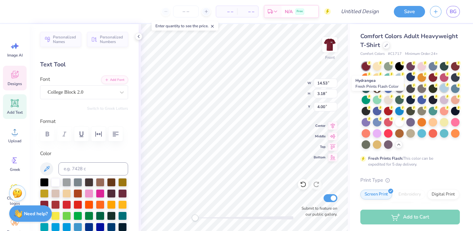
click at [440, 92] on div at bounding box center [444, 88] width 9 height 9
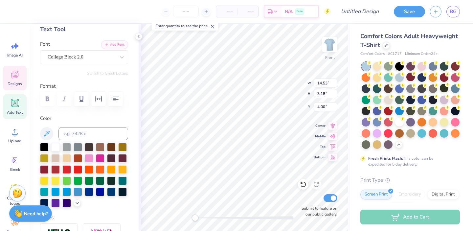
scroll to position [38, 0]
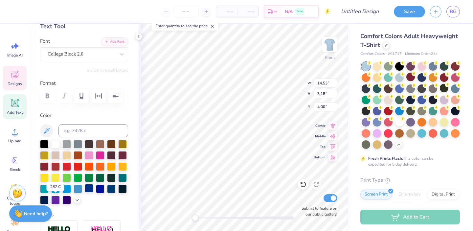
click at [85, 193] on div at bounding box center [89, 188] width 9 height 9
type input "1.71"
type input "1.64"
type input "10.91"
type input "8.96"
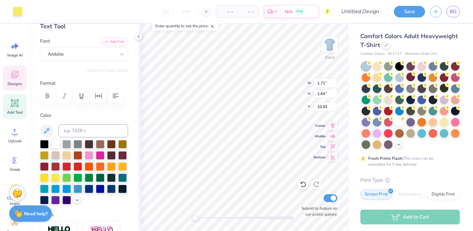
type input "3.46"
type input "7.19"
click at [328, 45] on img at bounding box center [330, 45] width 26 height 26
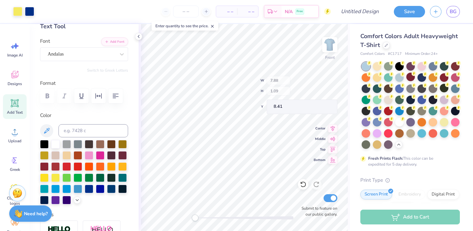
type input "8.41"
click at [330, 45] on img at bounding box center [330, 45] width 26 height 26
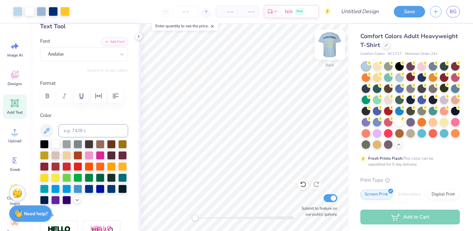
click at [333, 39] on img at bounding box center [330, 45] width 26 height 26
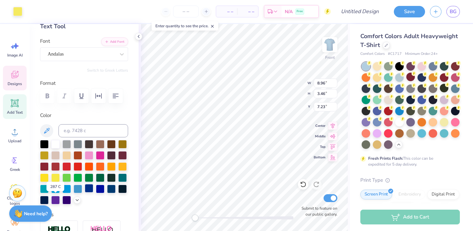
click at [85, 193] on div at bounding box center [89, 188] width 9 height 9
click at [96, 193] on div at bounding box center [100, 188] width 9 height 9
click at [85, 193] on div at bounding box center [89, 188] width 9 height 9
type input "6.14"
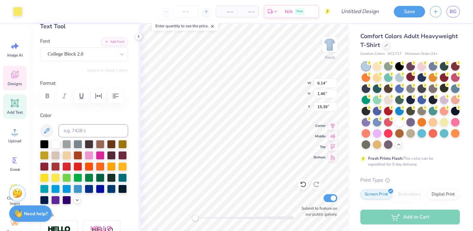
type input "1.46"
type input "15.39"
click at [85, 193] on div at bounding box center [89, 188] width 9 height 9
type input "7.31"
type input "0.50"
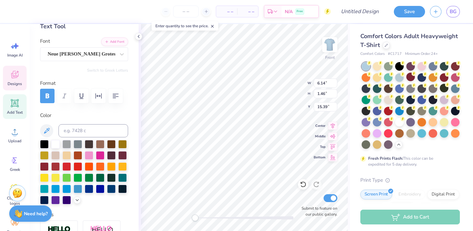
type input "14.32"
click at [85, 193] on div at bounding box center [89, 188] width 9 height 9
type input "2.29"
type input "2.12"
type input "11.63"
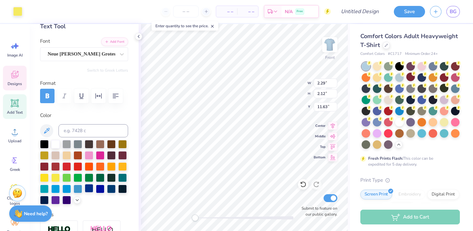
click at [85, 193] on div at bounding box center [89, 188] width 9 height 9
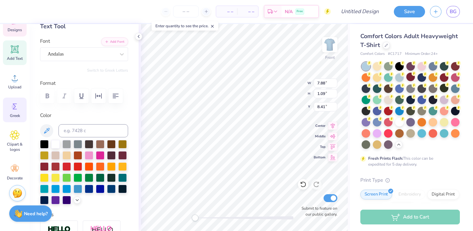
scroll to position [57, 0]
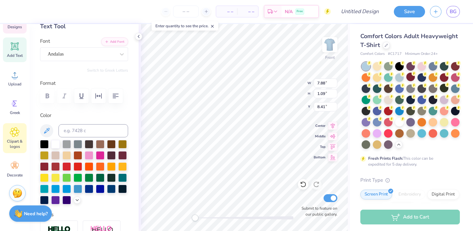
click at [10, 136] on icon at bounding box center [15, 132] width 10 height 10
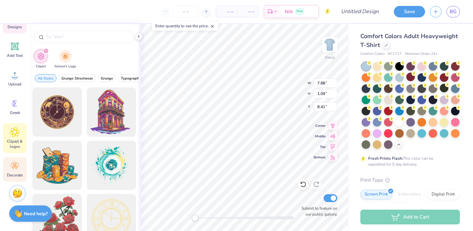
click at [15, 164] on circle at bounding box center [14, 163] width 5 height 5
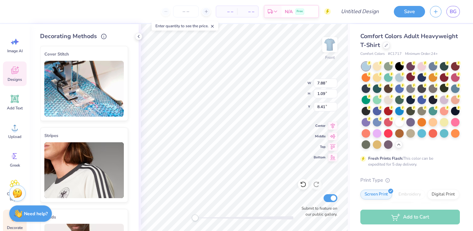
scroll to position [0, 0]
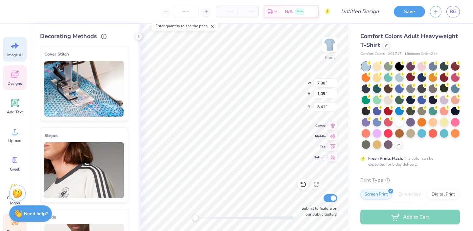
click at [12, 44] on icon at bounding box center [15, 46] width 10 height 10
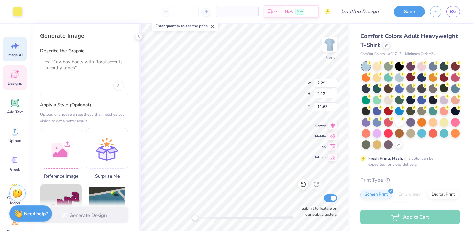
type input "2.29"
type input "2.12"
type input "11.63"
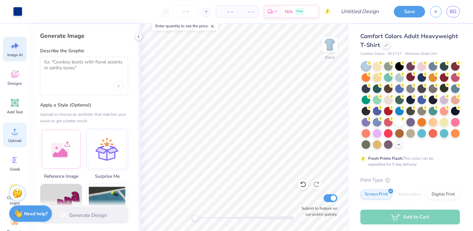
click at [16, 139] on span "Upload" at bounding box center [14, 140] width 13 height 5
click at [12, 82] on span "Designs" at bounding box center [15, 83] width 14 height 5
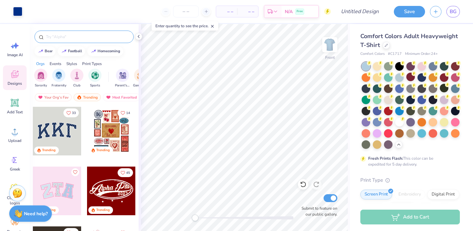
click at [55, 37] on input "text" at bounding box center [87, 37] width 84 height 7
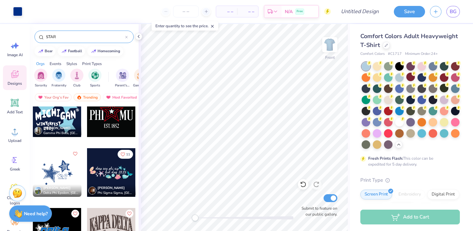
scroll to position [873, 0]
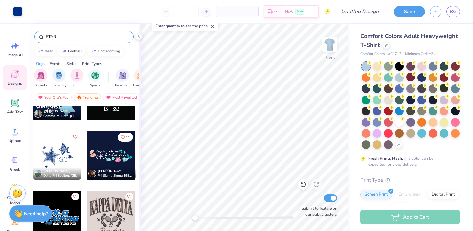
type input "STAR"
click at [46, 156] on div at bounding box center [57, 155] width 49 height 49
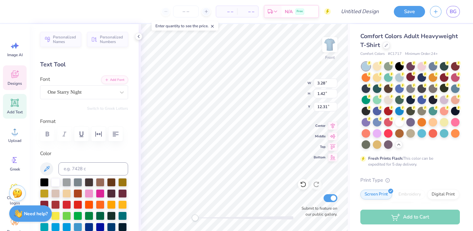
scroll to position [5, 1]
type textarea "O"
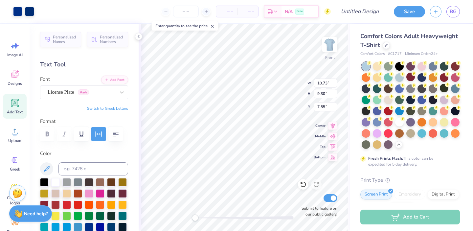
type input "10.73"
type input "9.30"
type input "7.55"
click at [303, 186] on icon at bounding box center [303, 184] width 7 height 7
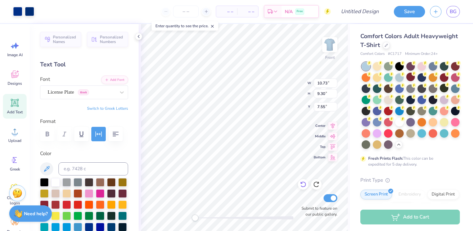
click at [303, 186] on icon at bounding box center [303, 184] width 7 height 7
type input "8.57"
type input "3.28"
type input "1.42"
type input "21.61"
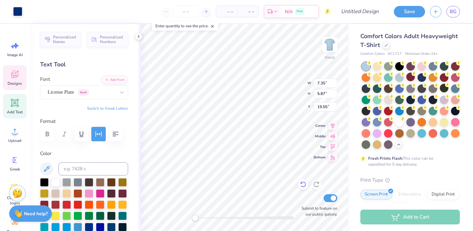
type input "7.35"
type input "5.87"
type input "19.55"
type input "6.32"
type input "5.05"
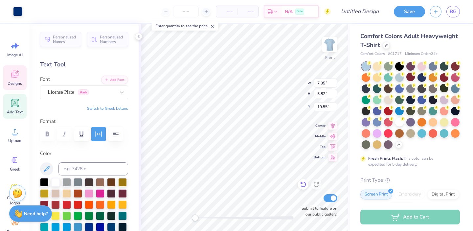
type input "9.77"
type input "6.32"
type input "5.05"
type input "9.27"
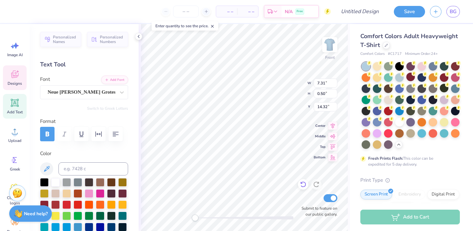
type input "6.14"
type input "1.46"
type input "15.39"
type input "9.05"
type input "0.62"
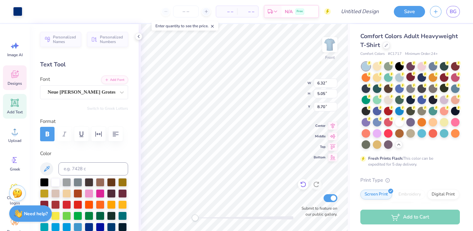
type input "5.19"
type input "4.14"
type input "9.61"
type input "7.88"
type input "1.09"
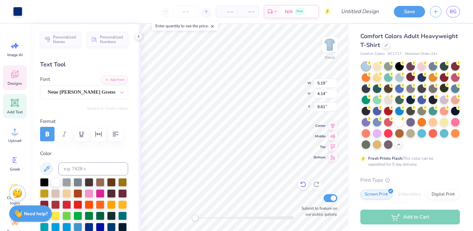
type input "7.55"
type input "8.63"
type input "1.20"
type input "7.44"
type input "6.87"
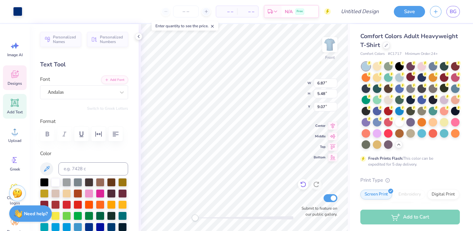
type input "5.48"
type input "9.07"
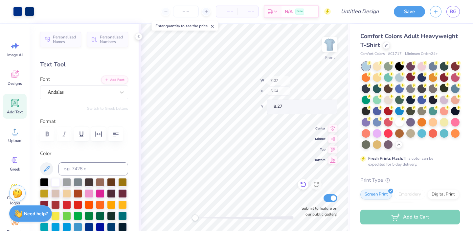
type input "7.07"
type input "5.64"
type input "8.95"
type input "1.24"
click at [212, 25] on icon at bounding box center [212, 26] width 5 height 5
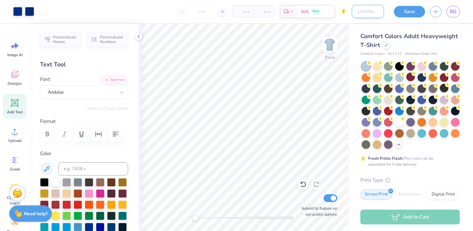
click at [352, 13] on input "Design Title" at bounding box center [368, 11] width 32 height 13
type input "Parent's Weekend 2025"
click at [409, 11] on button "Save" at bounding box center [409, 11] width 31 height 12
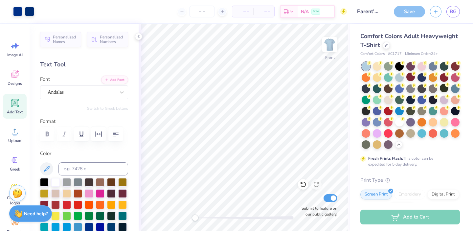
click at [329, 45] on img at bounding box center [329, 44] width 13 height 13
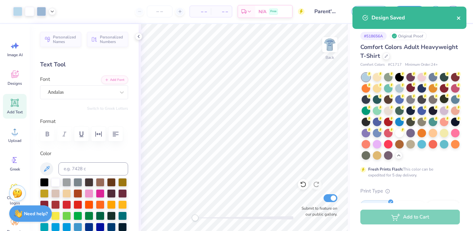
click at [458, 19] on icon "close" at bounding box center [458, 17] width 3 height 3
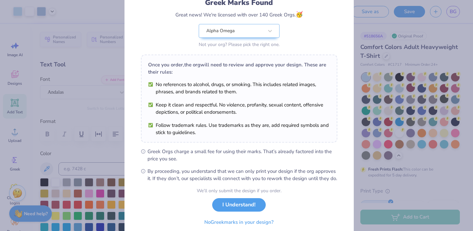
scroll to position [54, 0]
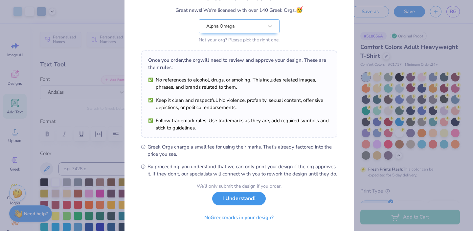
click at [219, 205] on button "I Understand!" at bounding box center [239, 198] width 54 height 13
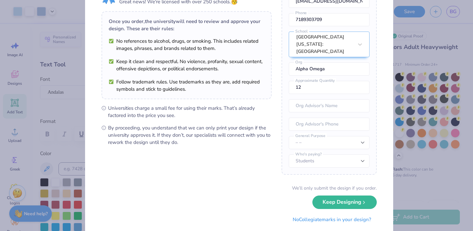
scroll to position [0, 0]
